Goal: Check status: Check status

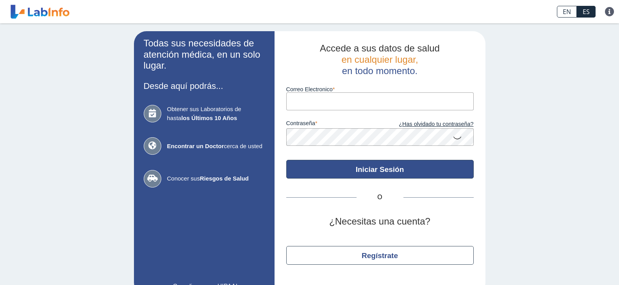
type input "[EMAIL_ADDRESS][DOMAIN_NAME]"
click at [321, 169] on button "Iniciar Sesión" at bounding box center [379, 169] width 187 height 19
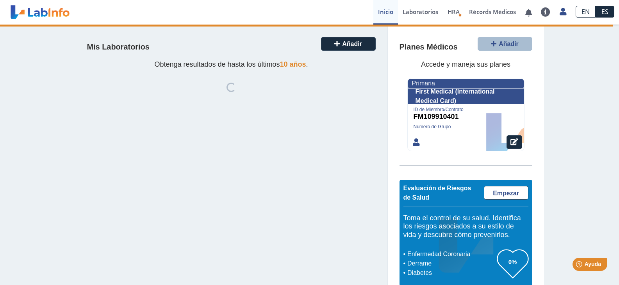
scroll to position [13, 0]
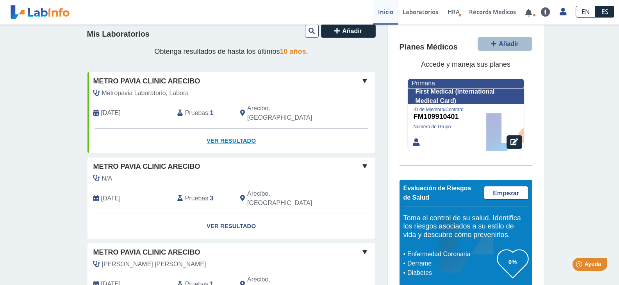
click at [221, 131] on link "Ver Resultado" at bounding box center [231, 141] width 288 height 25
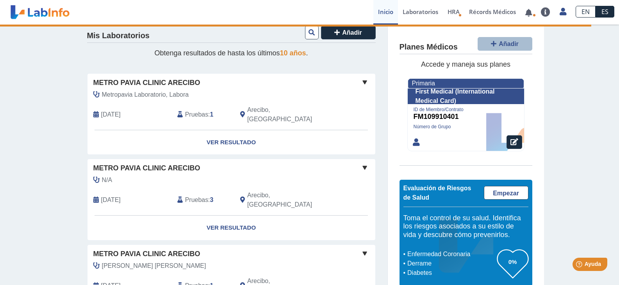
scroll to position [0, 0]
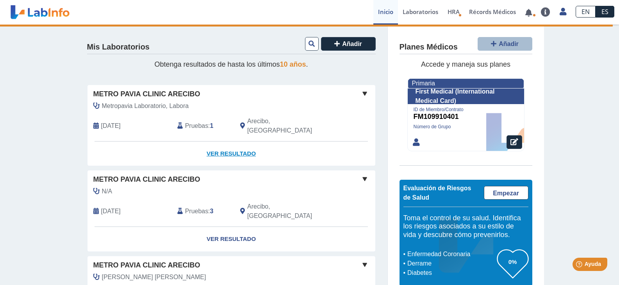
click at [230, 144] on link "Ver Resultado" at bounding box center [231, 154] width 288 height 25
click at [227, 146] on link "Ver Resultado" at bounding box center [231, 154] width 288 height 25
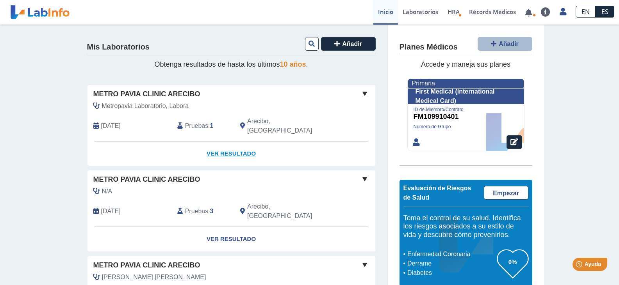
click at [228, 145] on link "Ver Resultado" at bounding box center [231, 154] width 288 height 25
